Goal: Complete application form

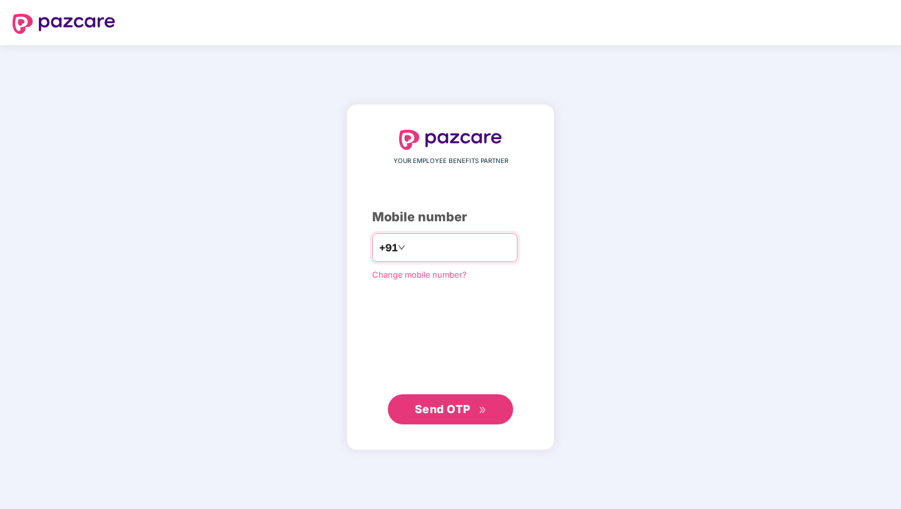
type input "**********"
click at [442, 409] on span "Send OTP" at bounding box center [443, 408] width 56 height 13
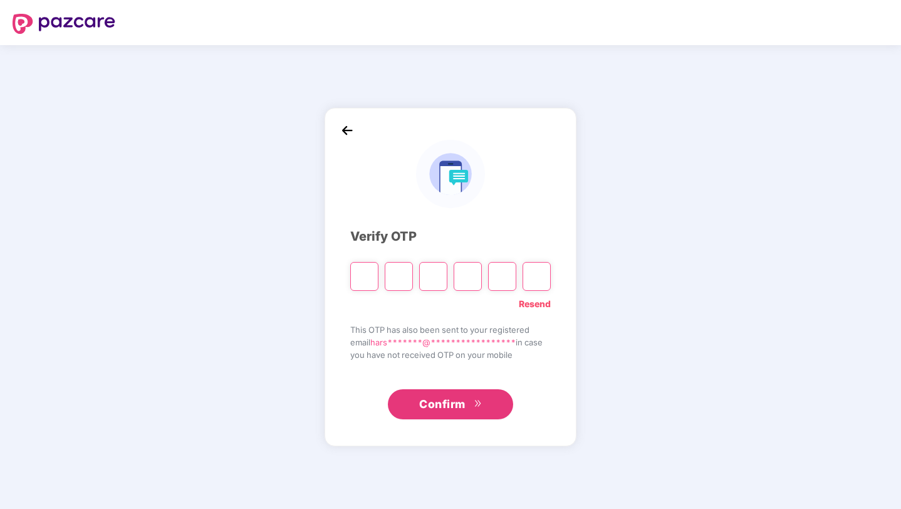
type input "*"
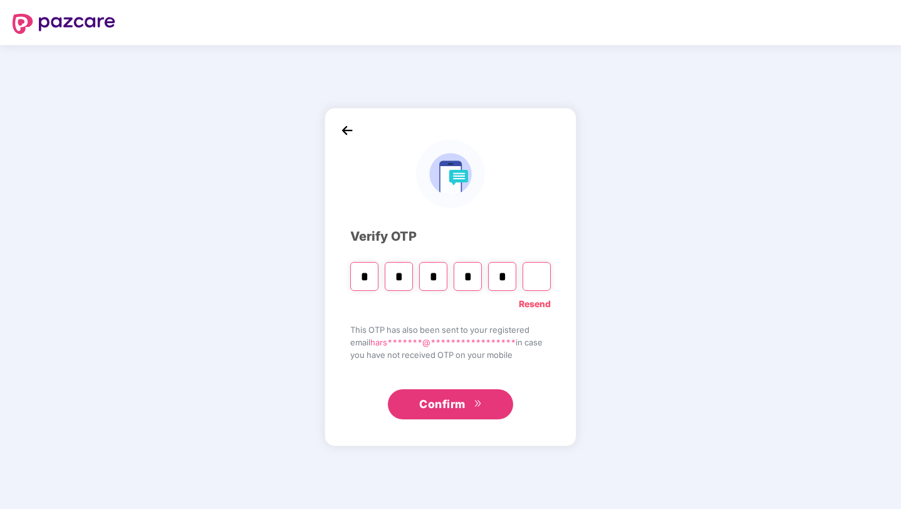
type input "*"
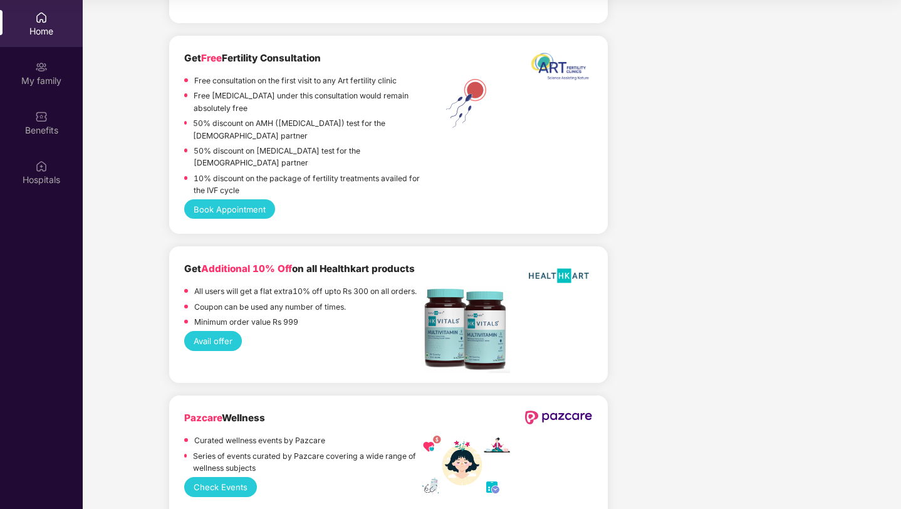
scroll to position [2768, 0]
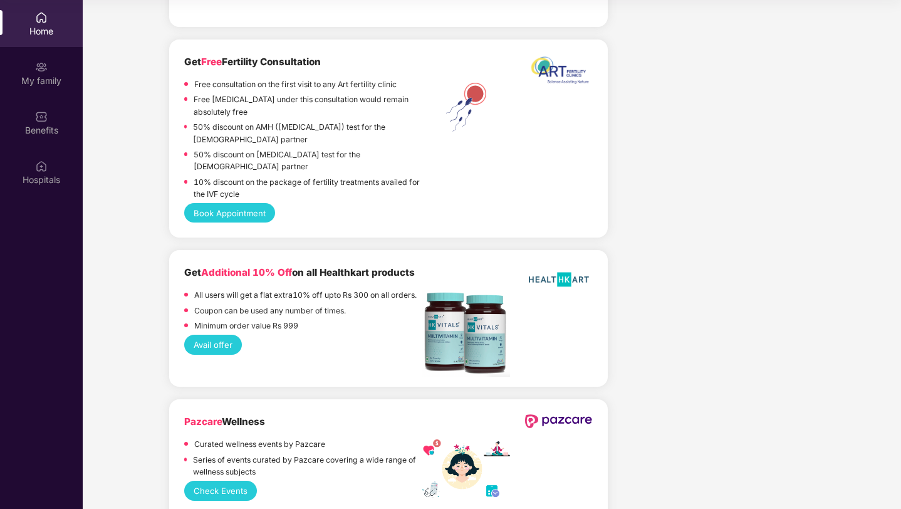
click at [211, 481] on button "Check Events" at bounding box center [220, 490] width 73 height 19
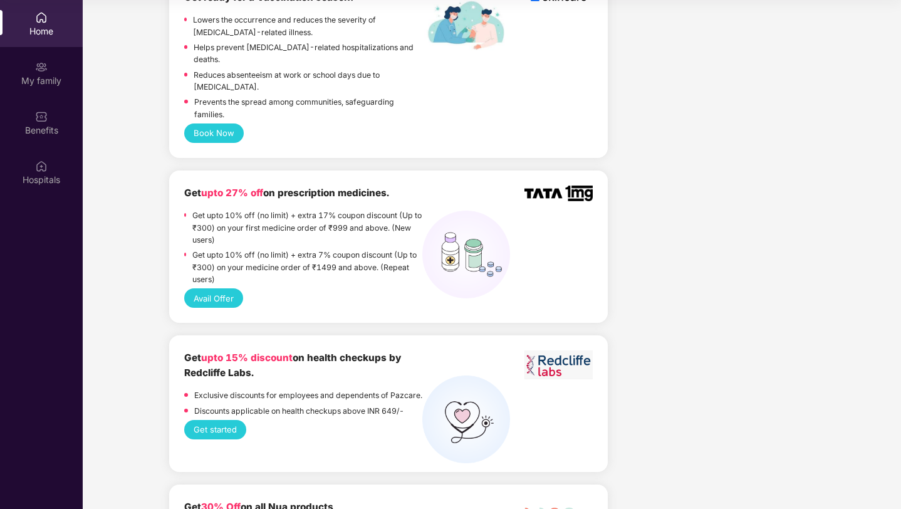
scroll to position [0, 0]
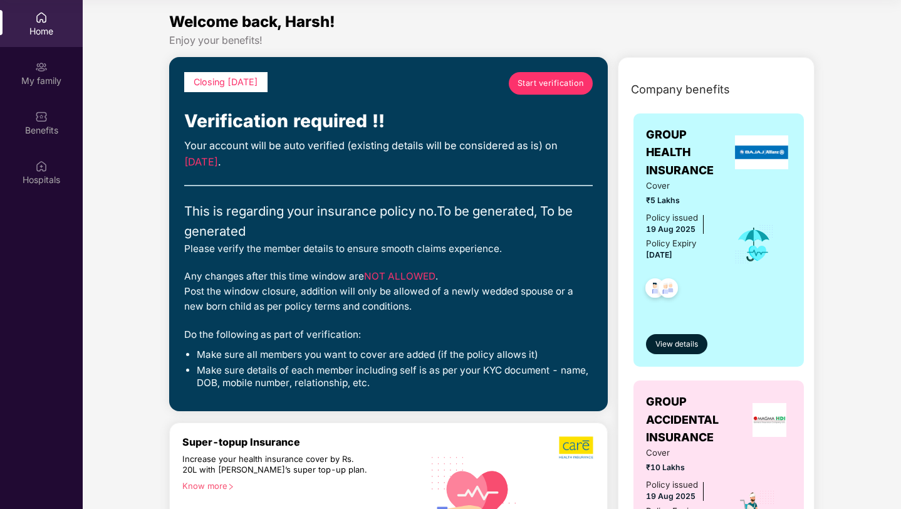
click at [560, 86] on span "Start verification" at bounding box center [551, 83] width 66 height 13
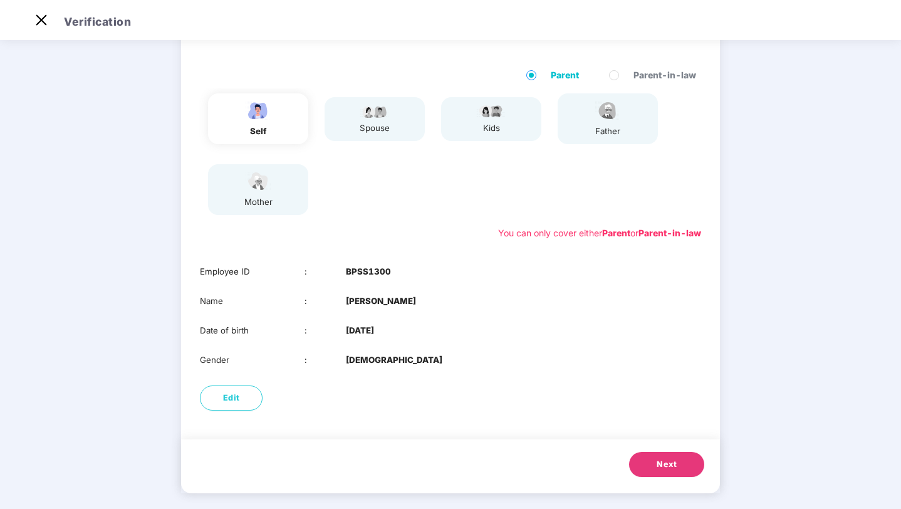
scroll to position [93, 0]
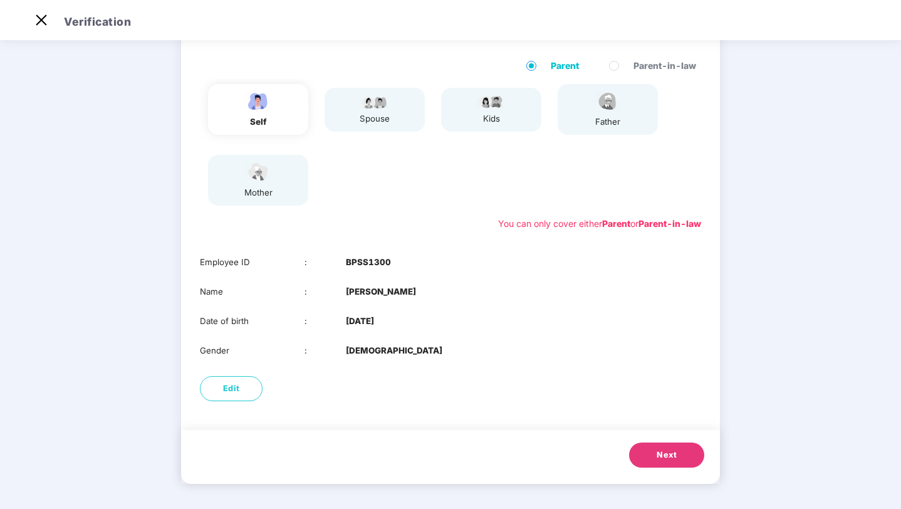
click at [649, 463] on button "Next" at bounding box center [666, 454] width 75 height 25
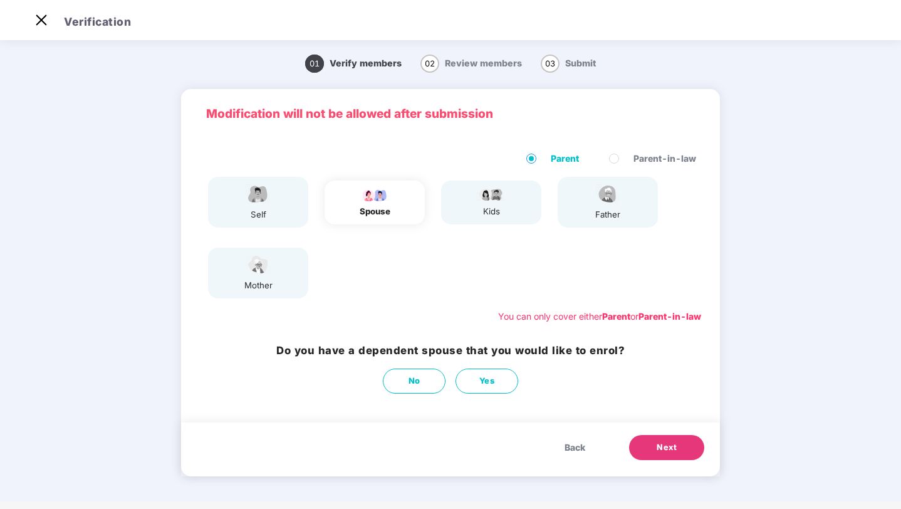
scroll to position [0, 0]
click at [407, 385] on button "No" at bounding box center [414, 381] width 63 height 25
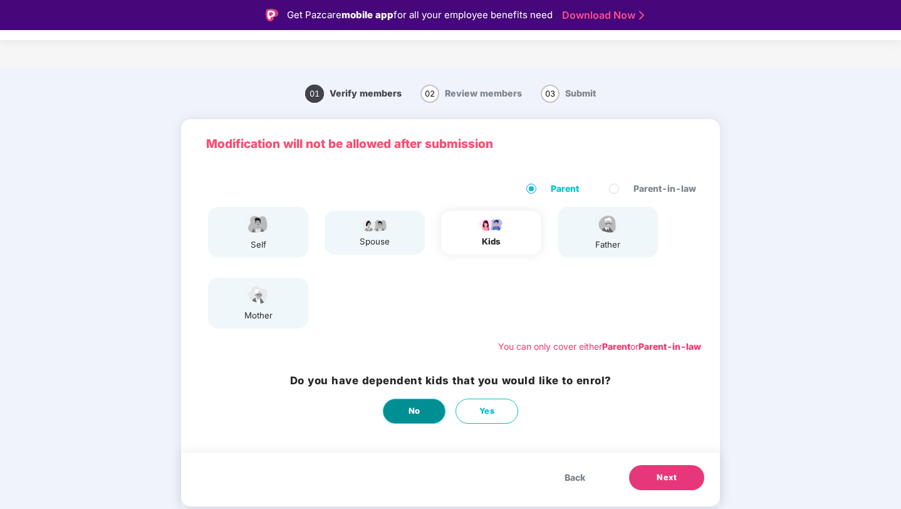
click at [409, 410] on span "No" at bounding box center [415, 411] width 12 height 13
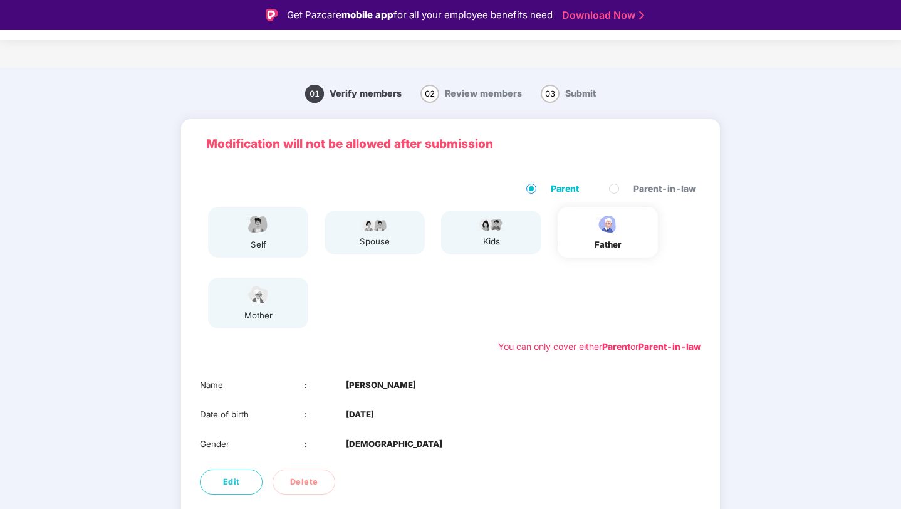
scroll to position [63, 0]
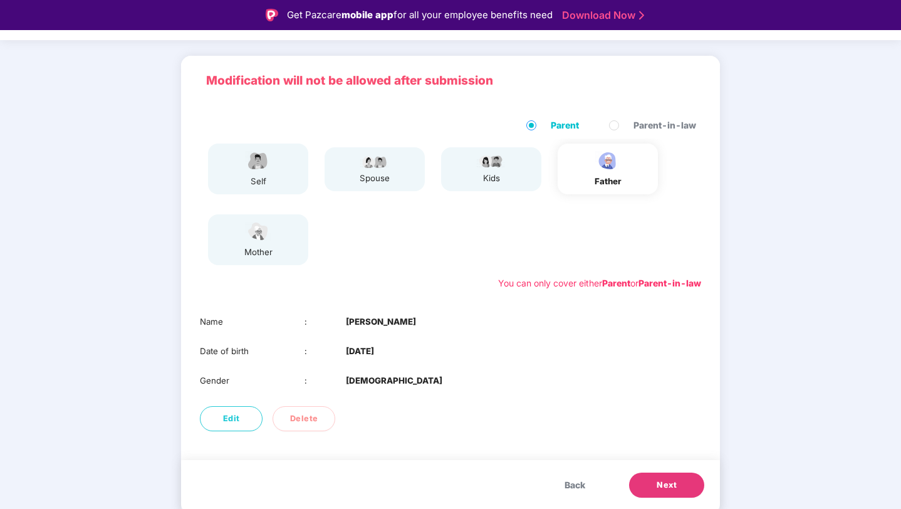
click at [654, 484] on button "Next" at bounding box center [666, 485] width 75 height 25
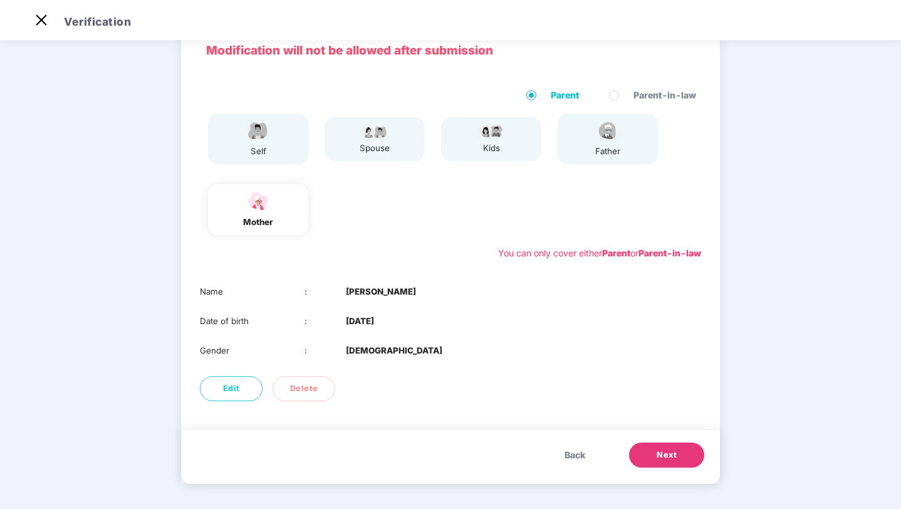
click at [654, 453] on button "Next" at bounding box center [666, 454] width 75 height 25
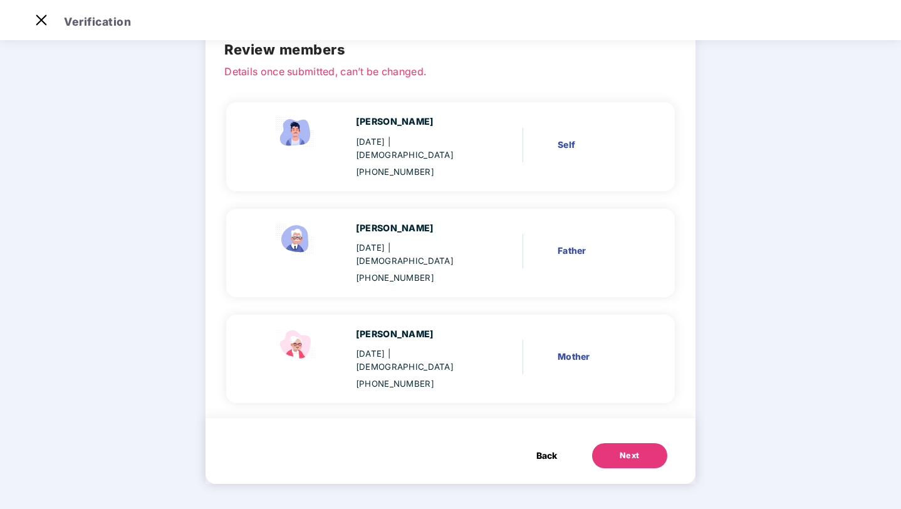
scroll to position [24, 0]
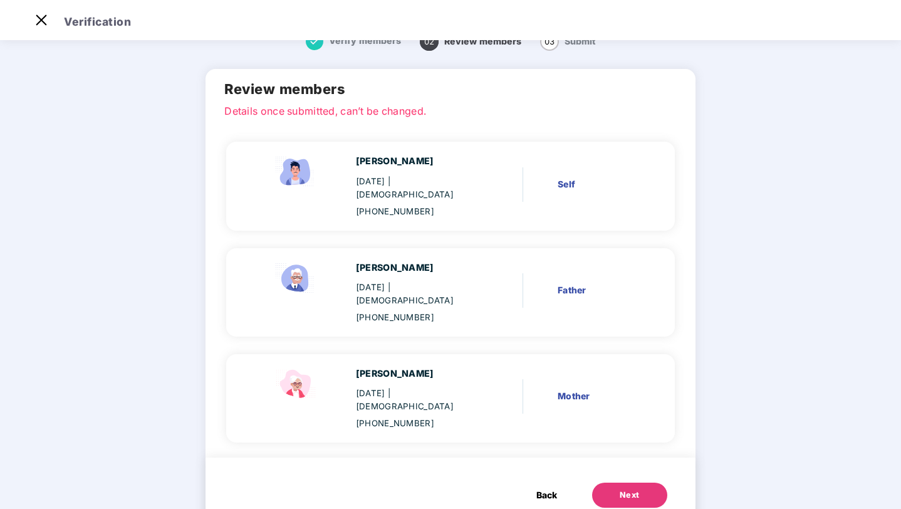
click at [429, 417] on div "[PHONE_NUMBER]" at bounding box center [416, 423] width 120 height 13
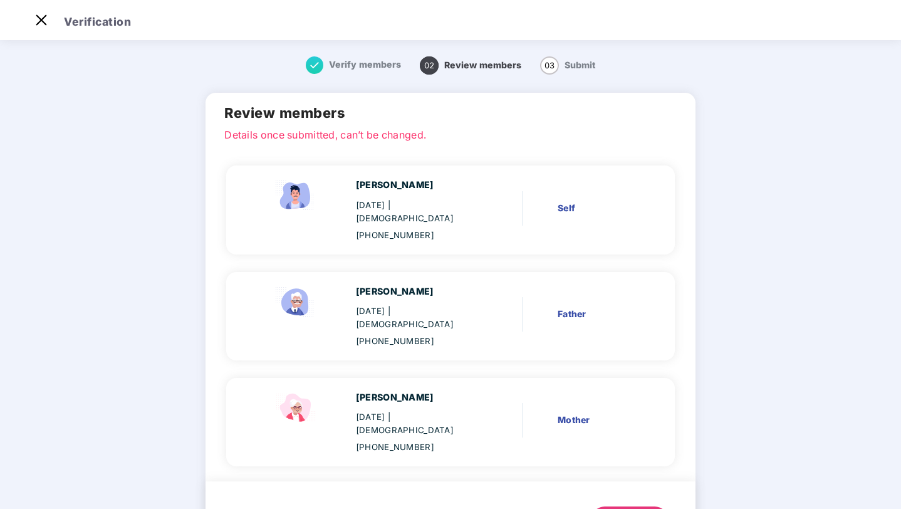
click at [549, 508] on span "Back" at bounding box center [546, 519] width 21 height 14
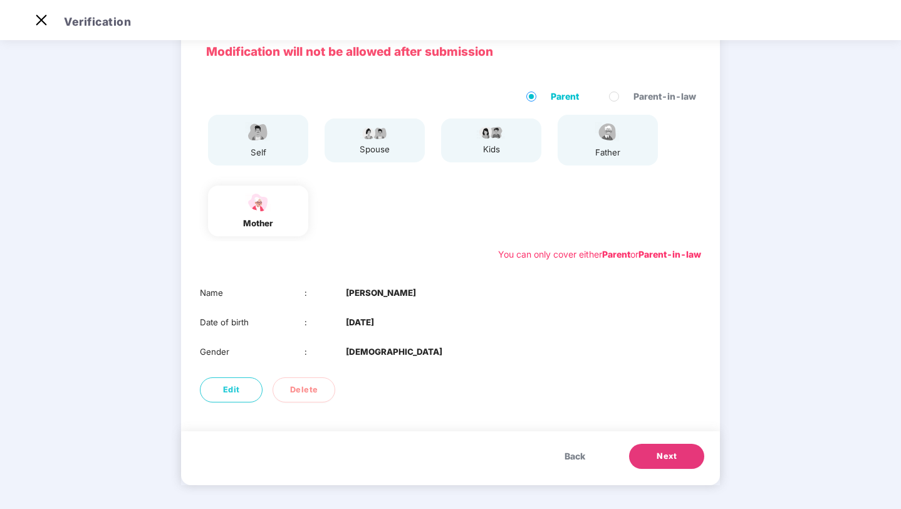
scroll to position [63, 0]
click at [234, 384] on span "Edit" at bounding box center [231, 388] width 17 height 13
select select "******"
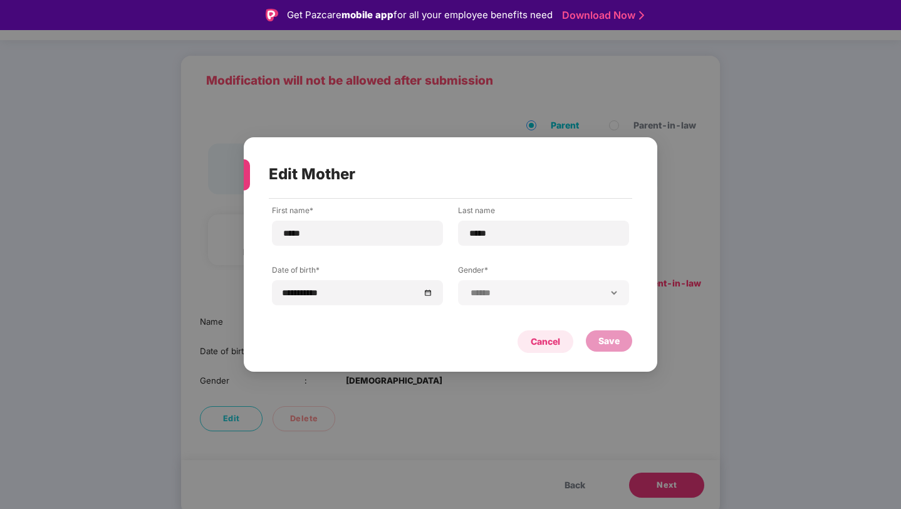
click at [542, 343] on div "Cancel" at bounding box center [545, 342] width 29 height 14
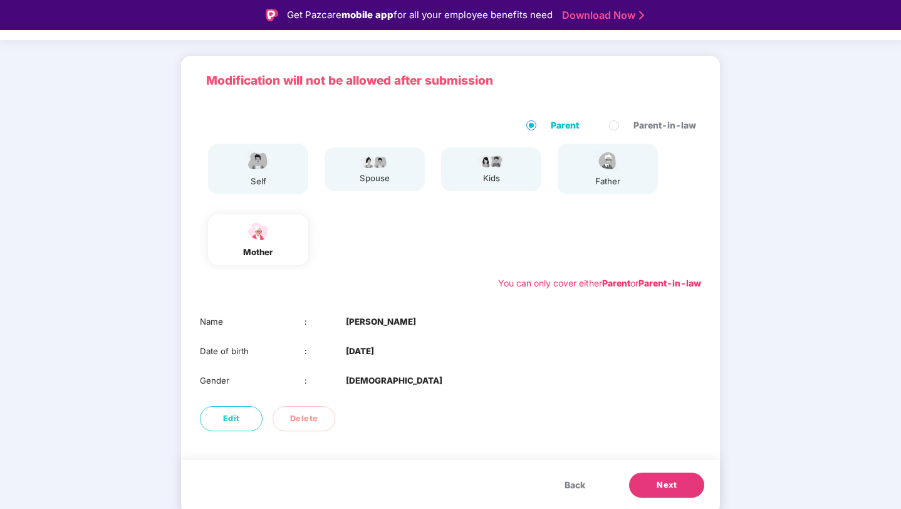
click at [654, 487] on button "Next" at bounding box center [666, 485] width 75 height 25
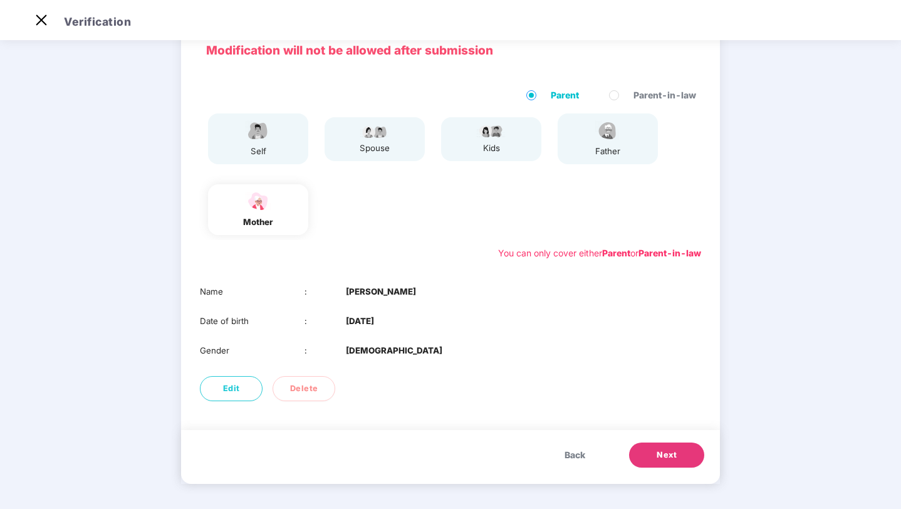
scroll to position [24, 0]
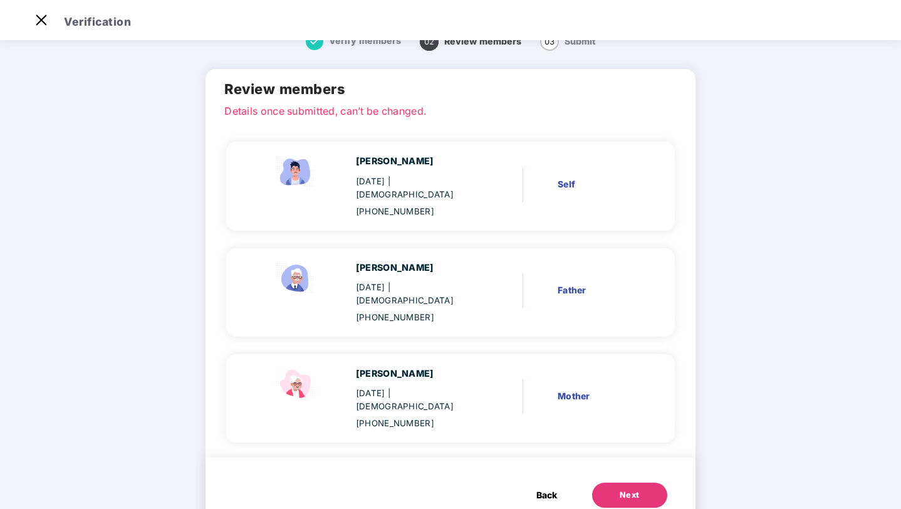
click at [623, 489] on div "Next" at bounding box center [630, 495] width 20 height 13
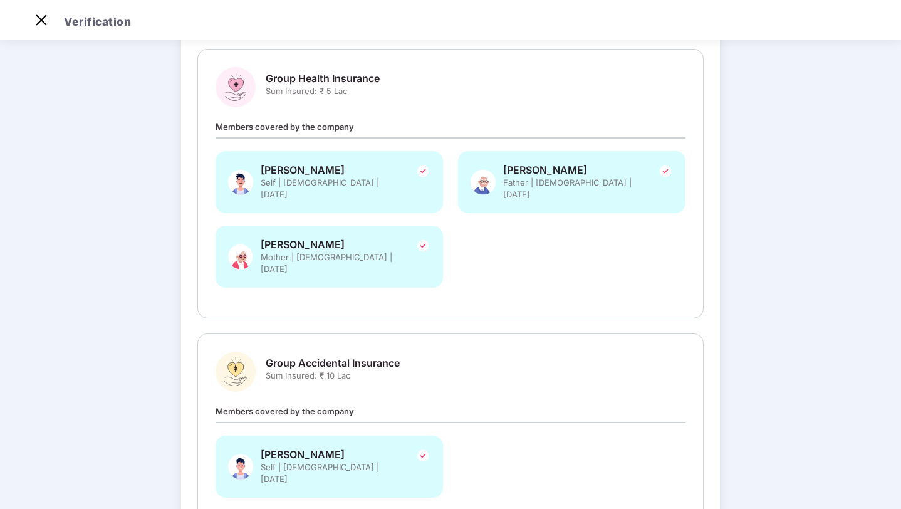
scroll to position [221, 0]
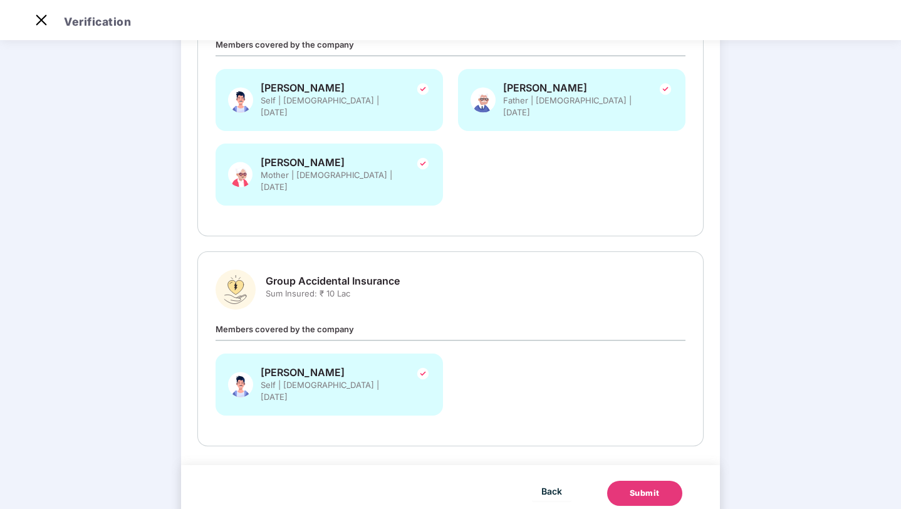
click at [640, 487] on div "Submit" at bounding box center [645, 493] width 30 height 13
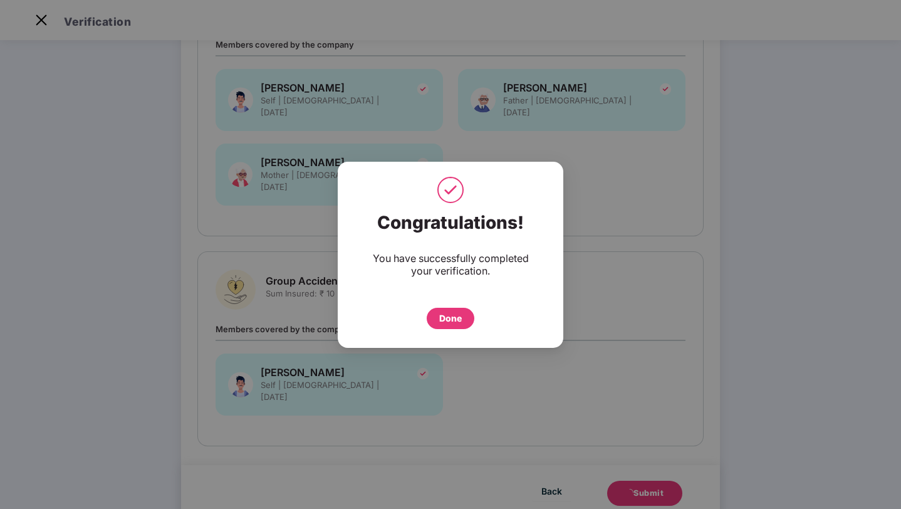
click at [449, 318] on div "Done" at bounding box center [450, 318] width 23 height 14
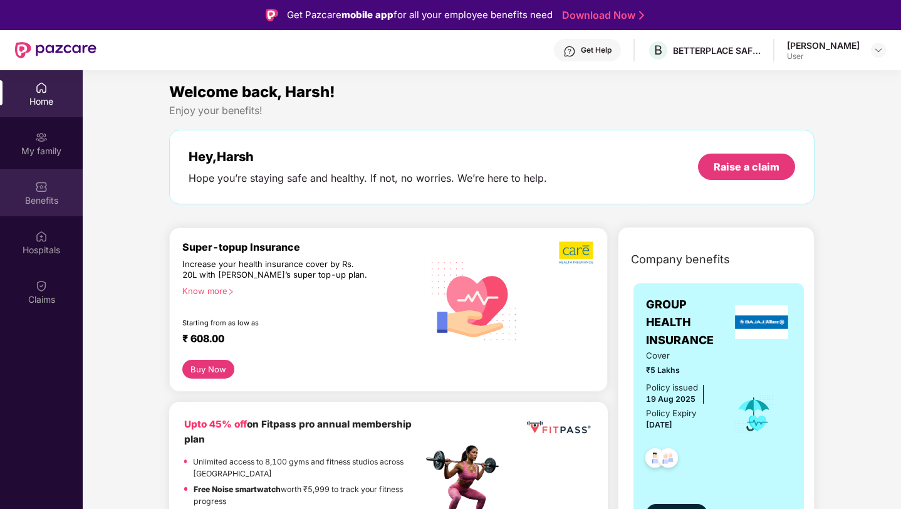
click at [42, 189] on img at bounding box center [41, 186] width 13 height 13
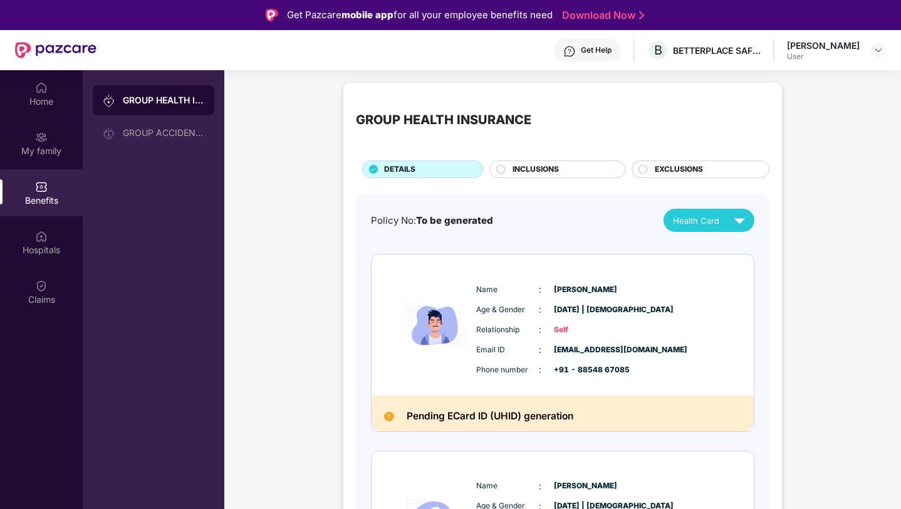
click at [531, 169] on span "INCLUSIONS" at bounding box center [536, 170] width 46 height 12
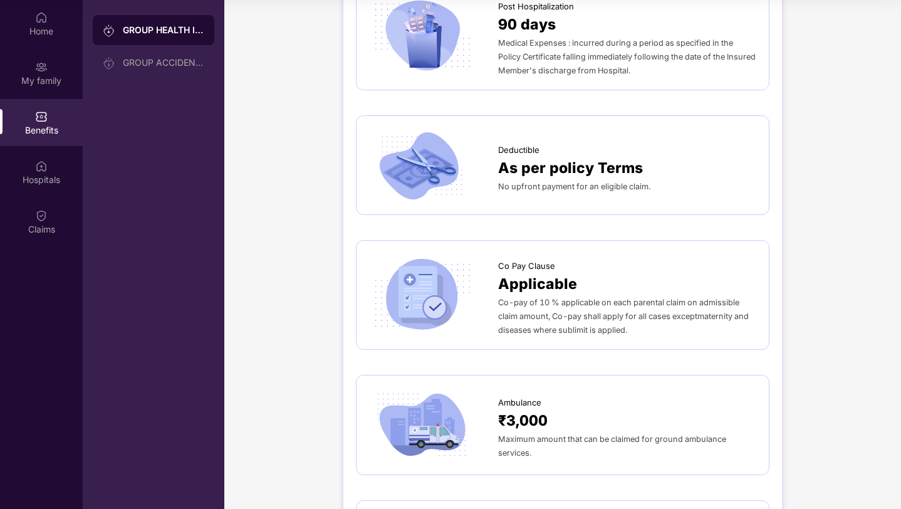
scroll to position [362, 0]
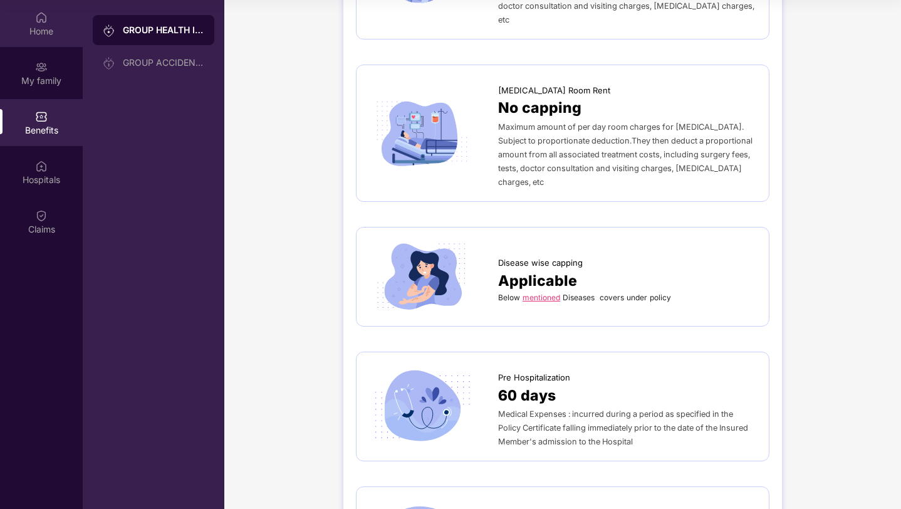
click at [43, 11] on img at bounding box center [41, 17] width 13 height 13
